Goal: Check status: Check status

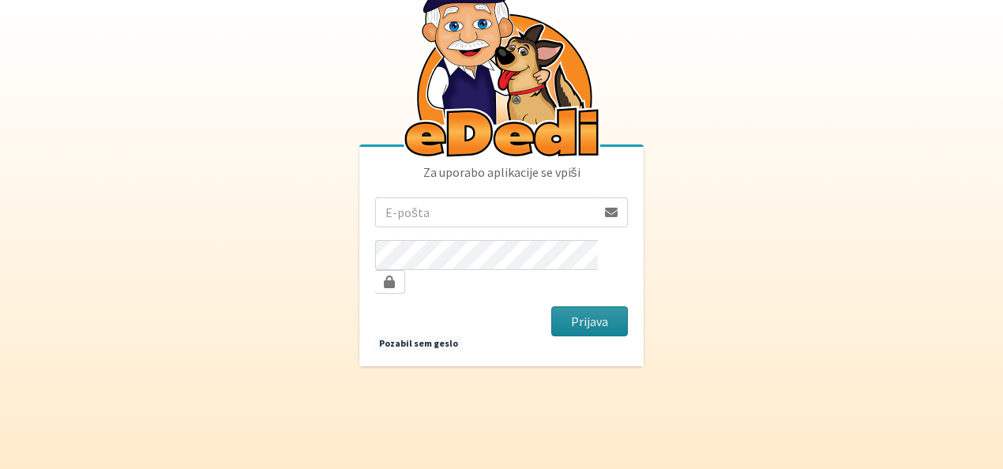
type input "sasapozun@gmail.com"
drag, startPoint x: 600, startPoint y: 307, endPoint x: 610, endPoint y: 243, distance: 65.6
click at [600, 307] on button "Prijava" at bounding box center [589, 322] width 77 height 30
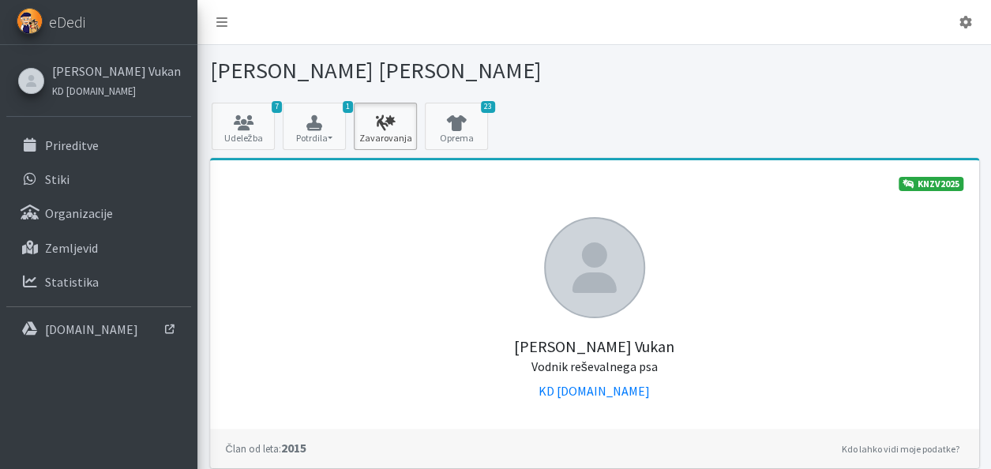
click at [379, 125] on icon at bounding box center [386, 123] width 54 height 16
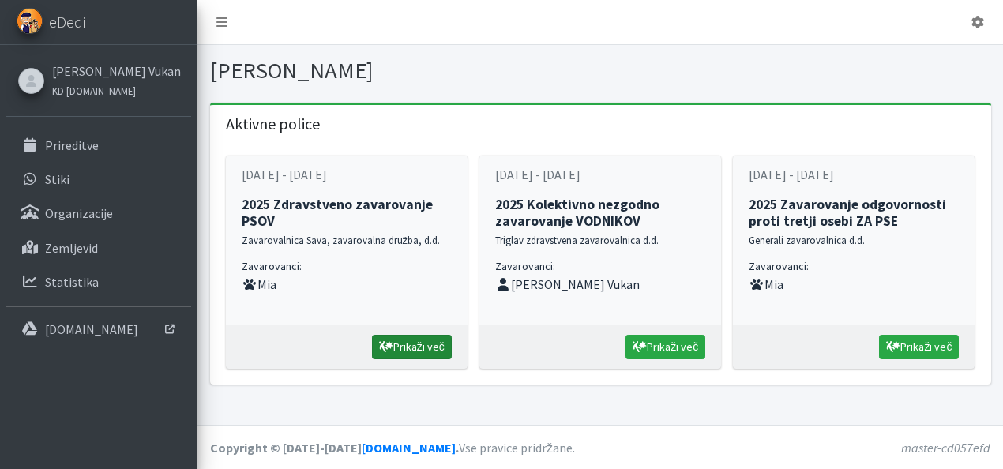
click at [401, 344] on link "Prikaži več" at bounding box center [412, 347] width 80 height 24
